Goal: Navigation & Orientation: Understand site structure

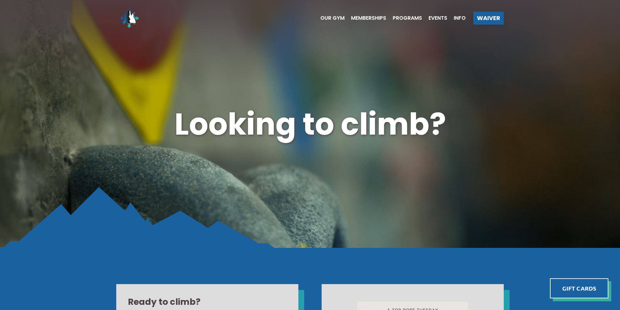
click at [460, 33] on div "Our Gym Memberships Programs Events Info Waiver" at bounding box center [310, 18] width 620 height 36
click at [325, 19] on span "Our Gym" at bounding box center [333, 18] width 24 height 5
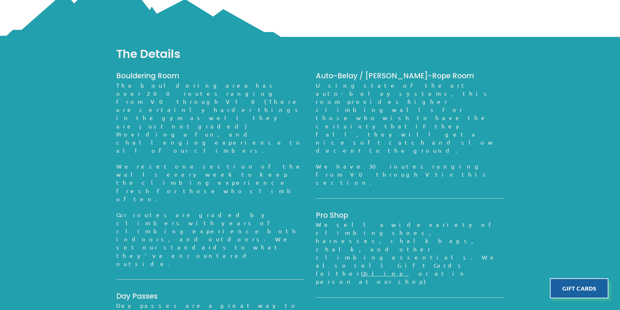
scroll to position [633, 0]
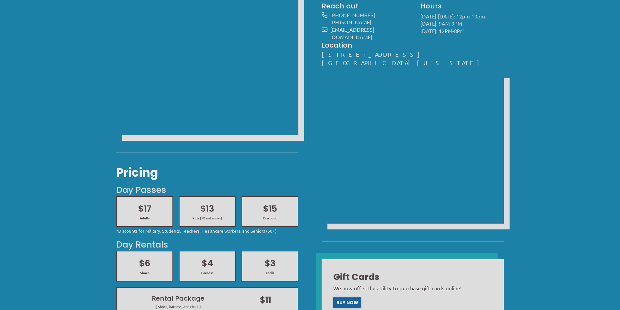
scroll to position [194, 0]
